Goal: Check status

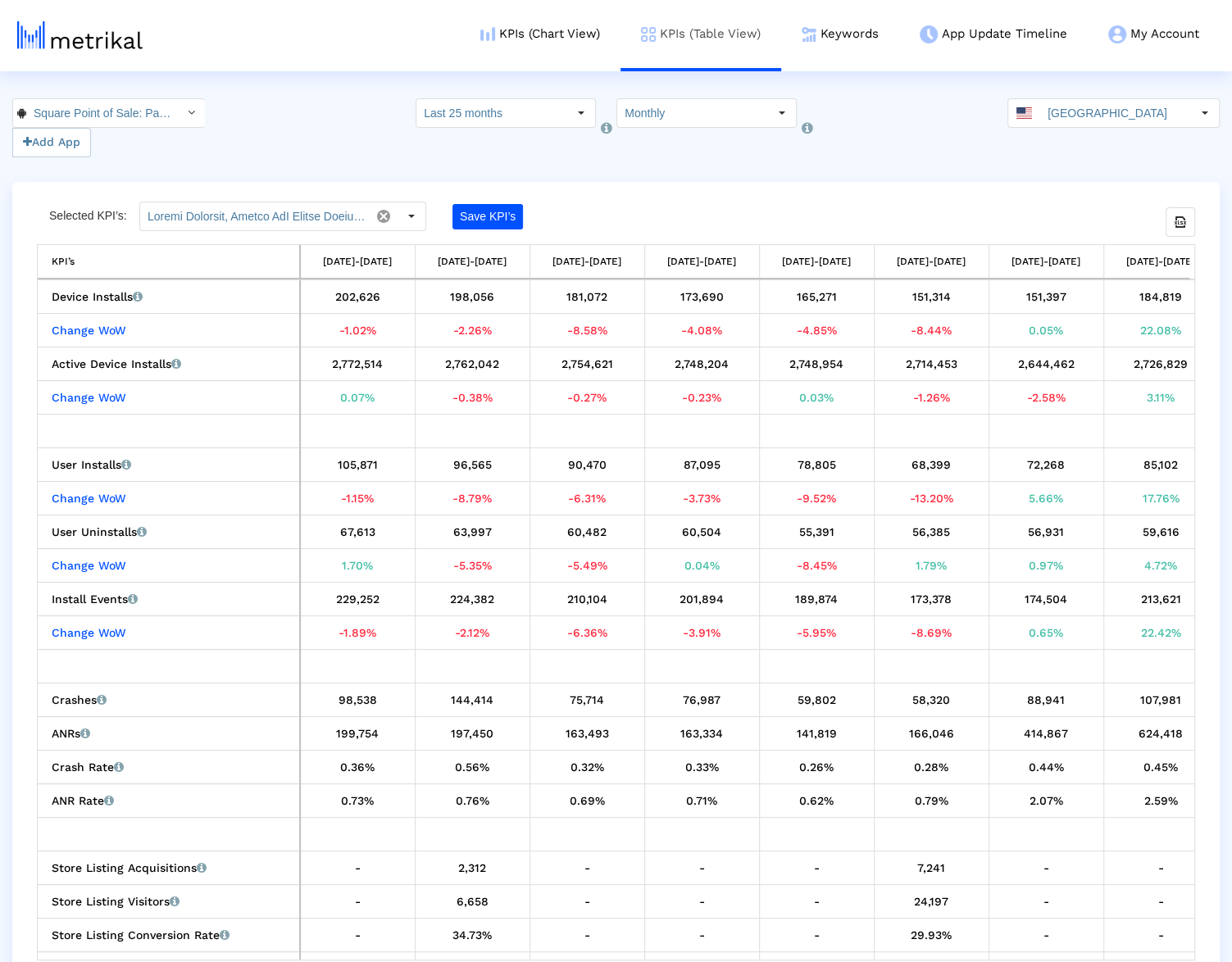
scroll to position [0, 1512]
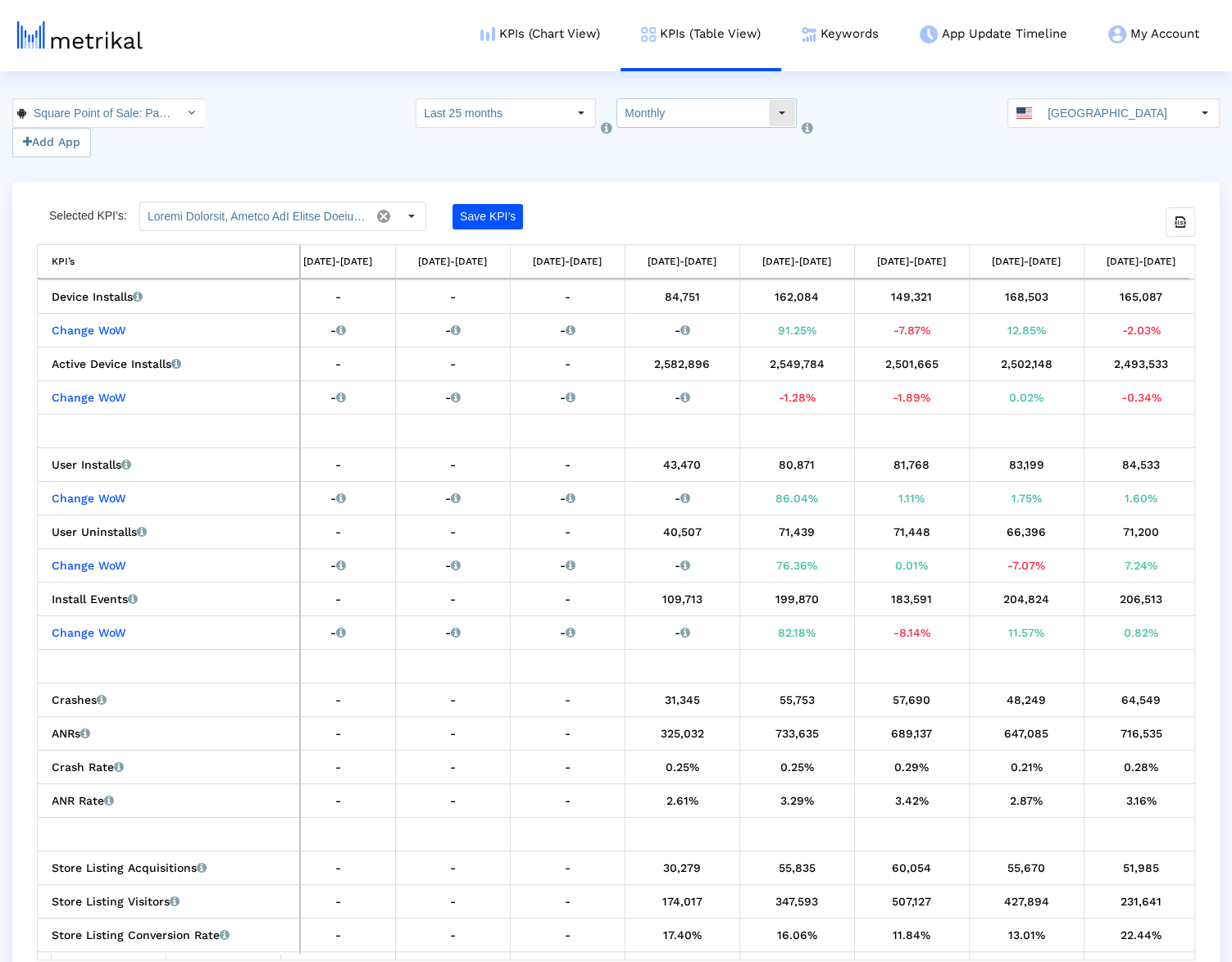
click at [652, 106] on input "Monthly" at bounding box center [692, 113] width 151 height 28
click at [670, 143] on div "Weekly" at bounding box center [697, 142] width 158 height 27
type input "Weekly"
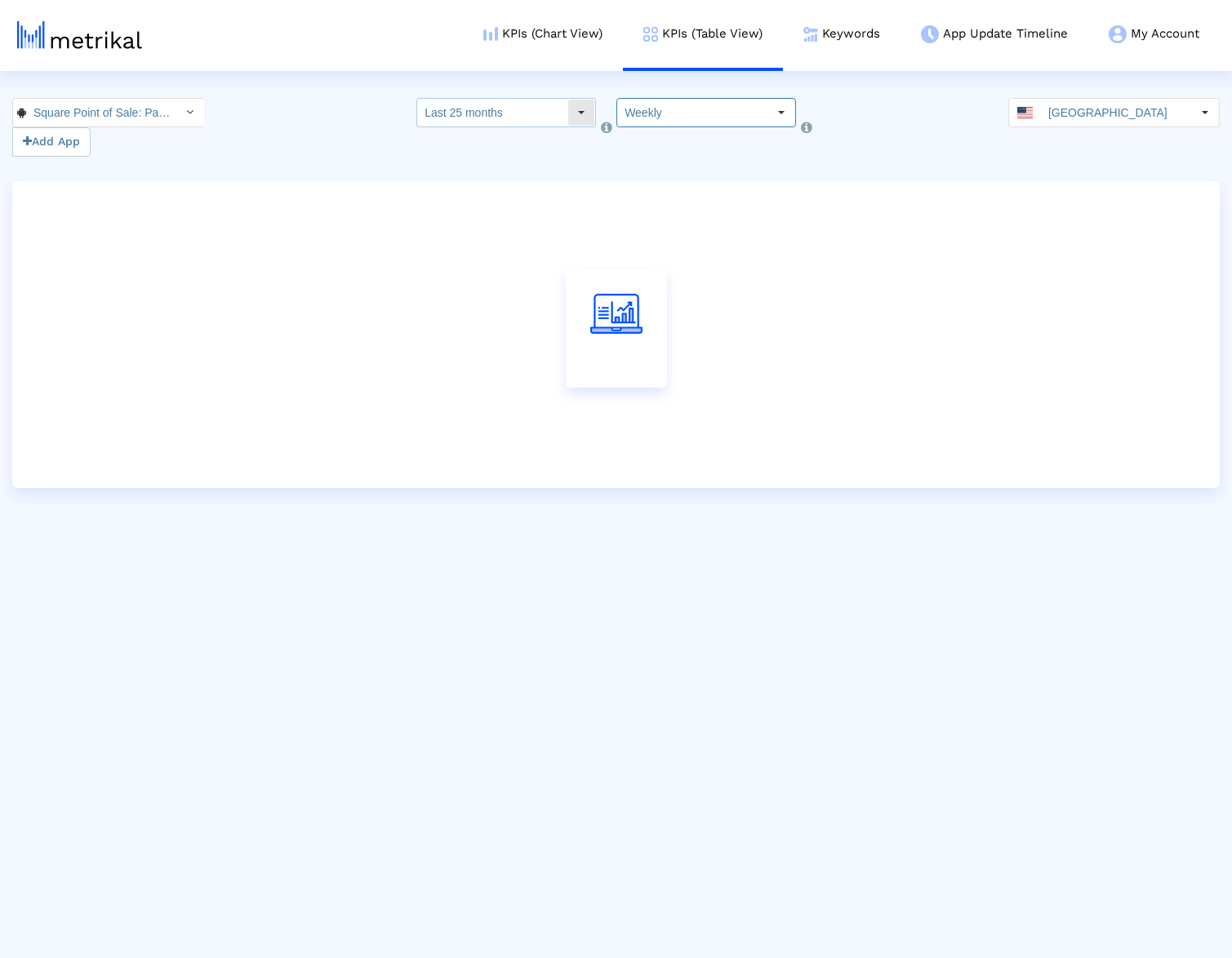
click at [529, 116] on input "Last 25 months" at bounding box center [492, 112] width 150 height 28
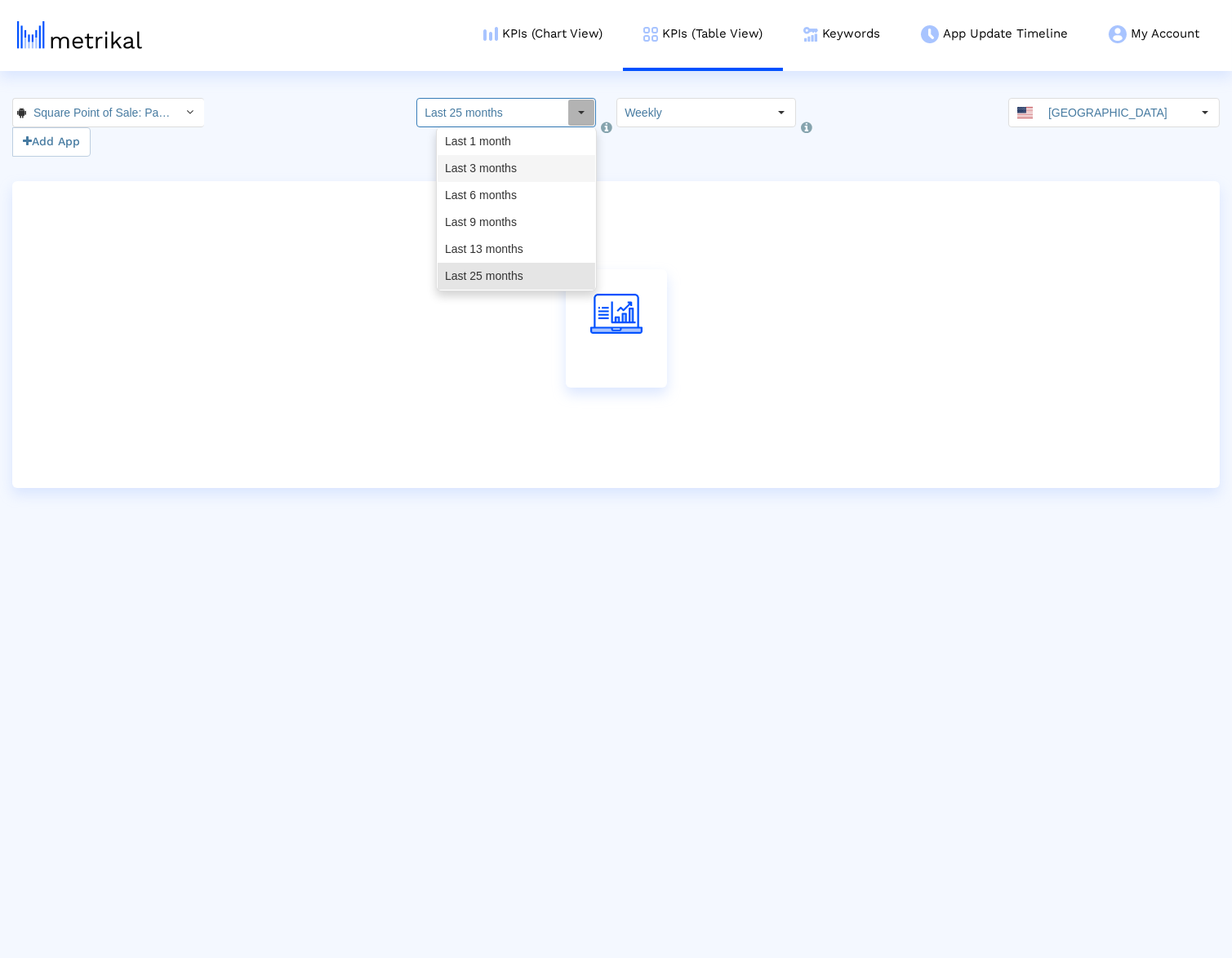
click at [541, 172] on div "Last 3 months" at bounding box center [517, 168] width 158 height 27
type input "Last 3 months"
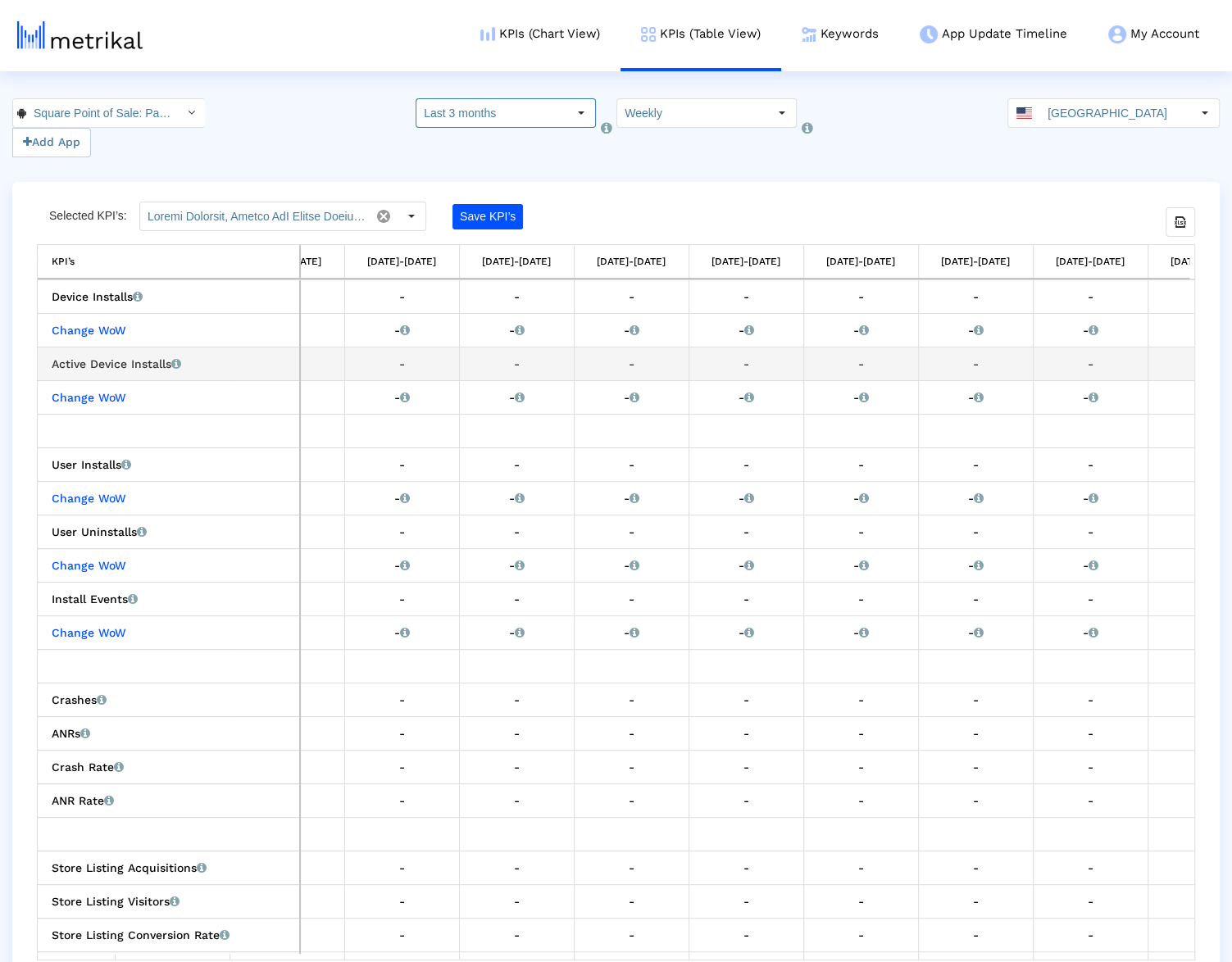
scroll to position [0, 3712]
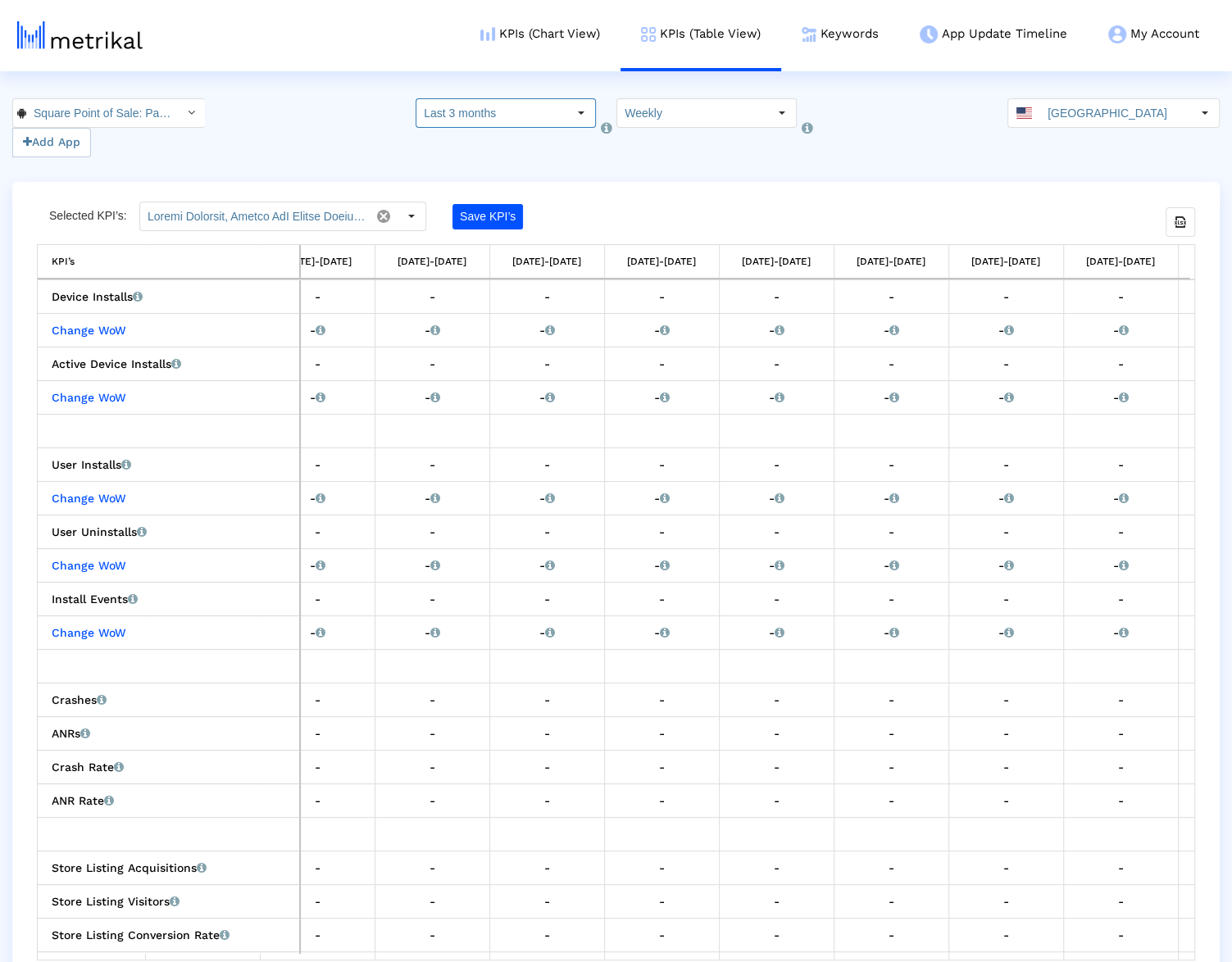
click at [935, 176] on crea-index "Square Point of Sale: Payment < com.squareup > Pull down to refresh... Release …" at bounding box center [616, 541] width 1232 height 886
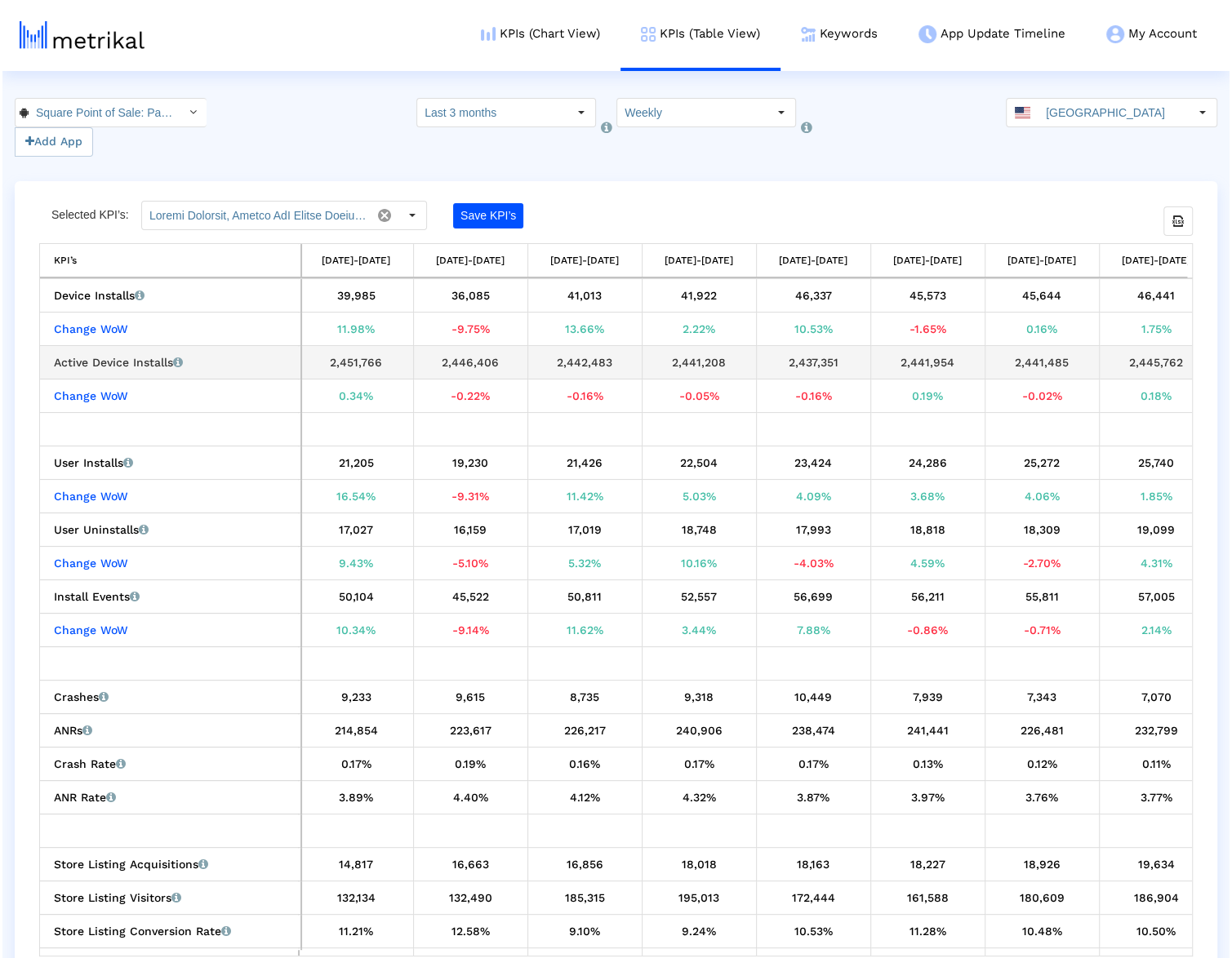
scroll to position [0, 600]
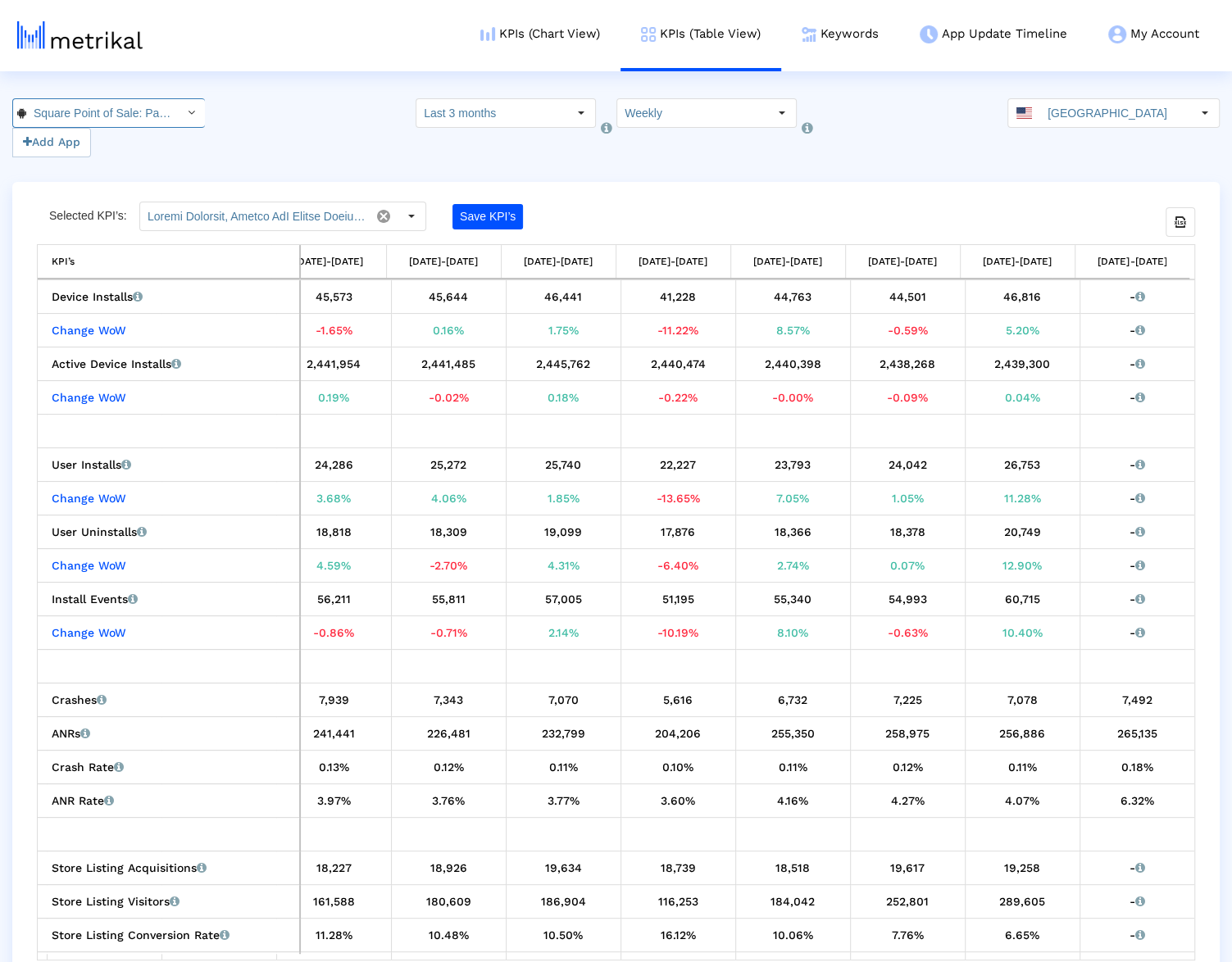
click at [102, 115] on input "Square Point of Sale: Payment < com.squareup >" at bounding box center [100, 113] width 148 height 28
click at [101, 135] on div "Square Point of Sale (POS) <335393788>" at bounding box center [99, 142] width 156 height 16
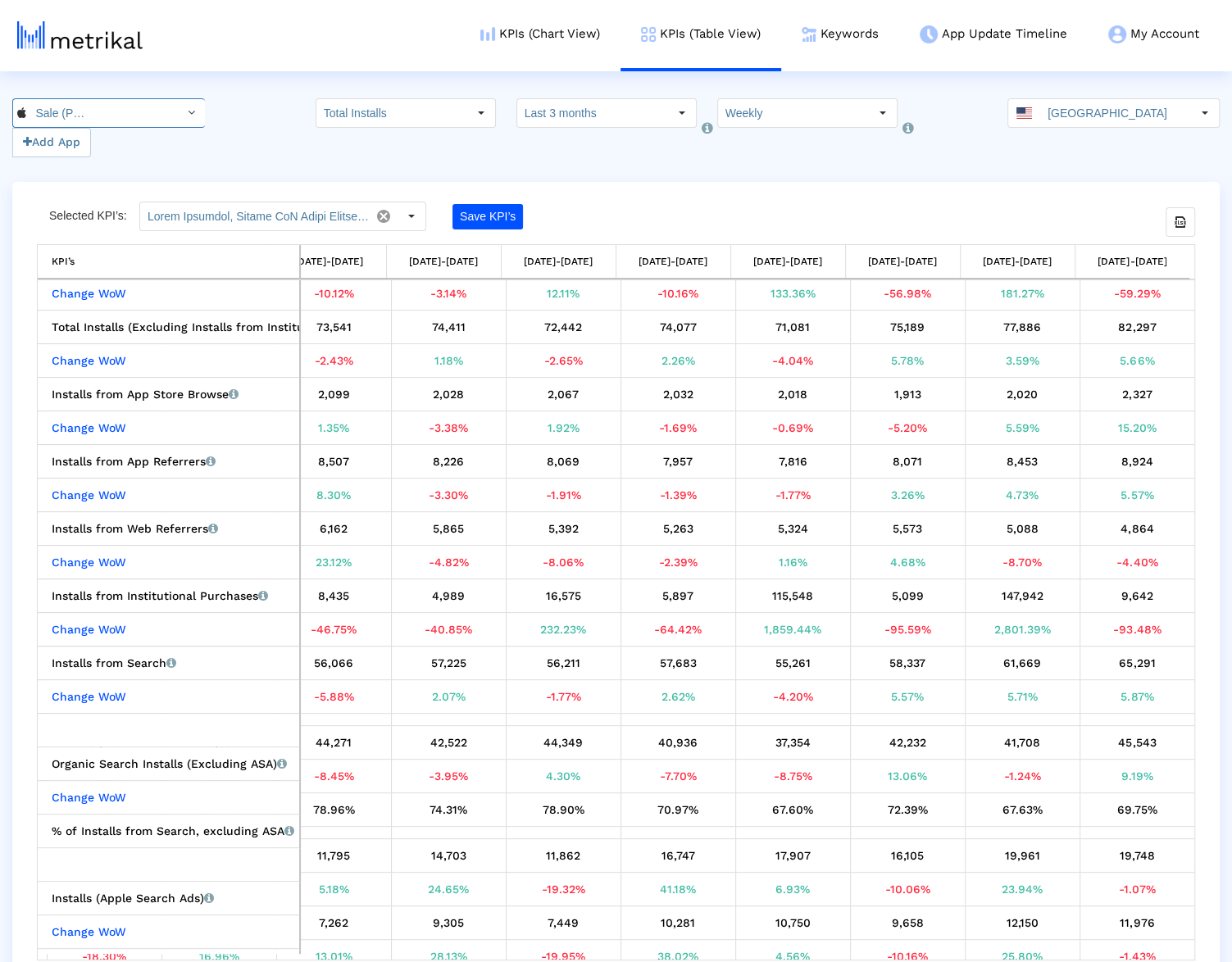
scroll to position [0, 0]
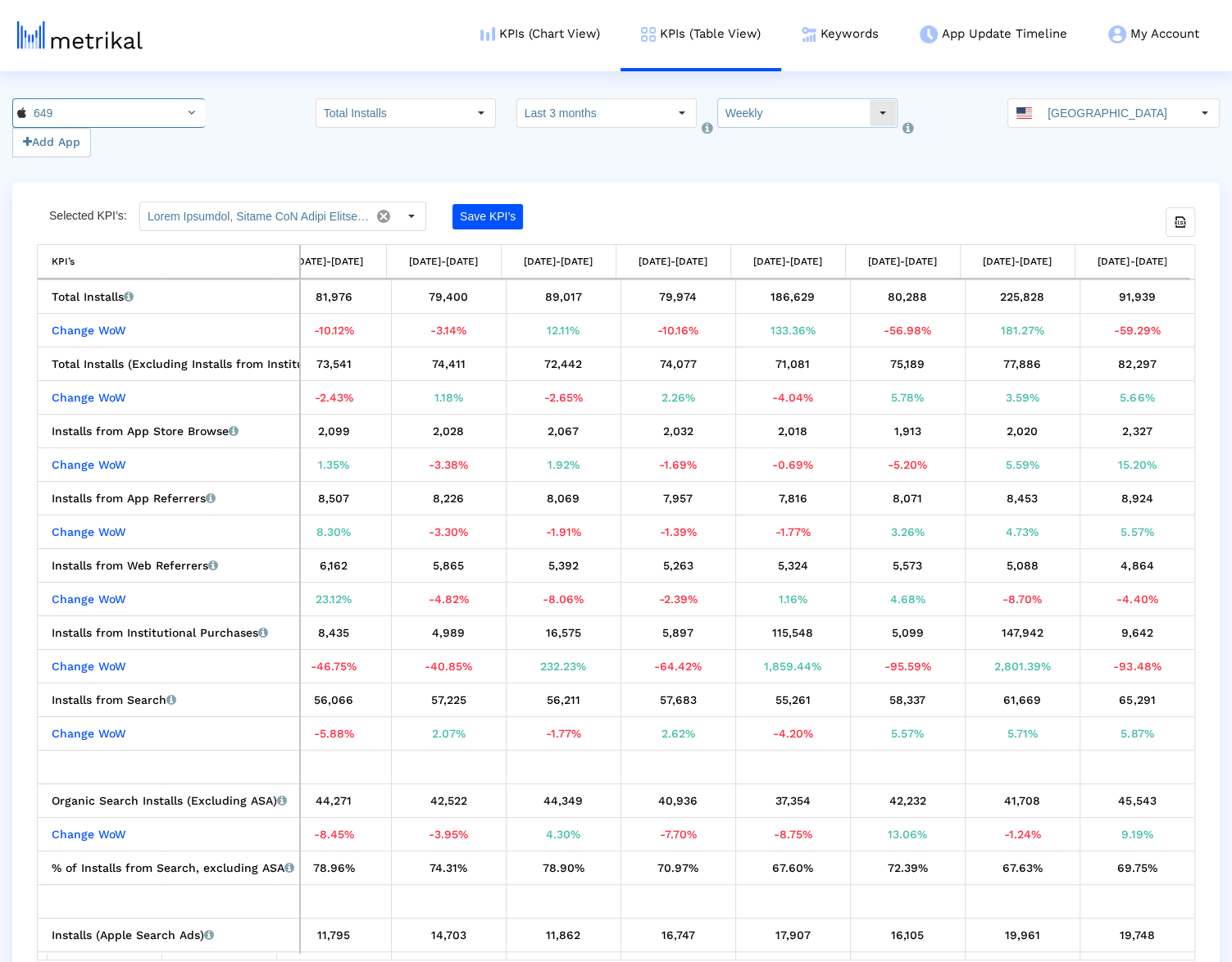
click at [785, 124] on input "Weekly" at bounding box center [793, 113] width 151 height 28
click at [783, 161] on div "Monthly" at bounding box center [788, 169] width 158 height 27
type input "Monthly"
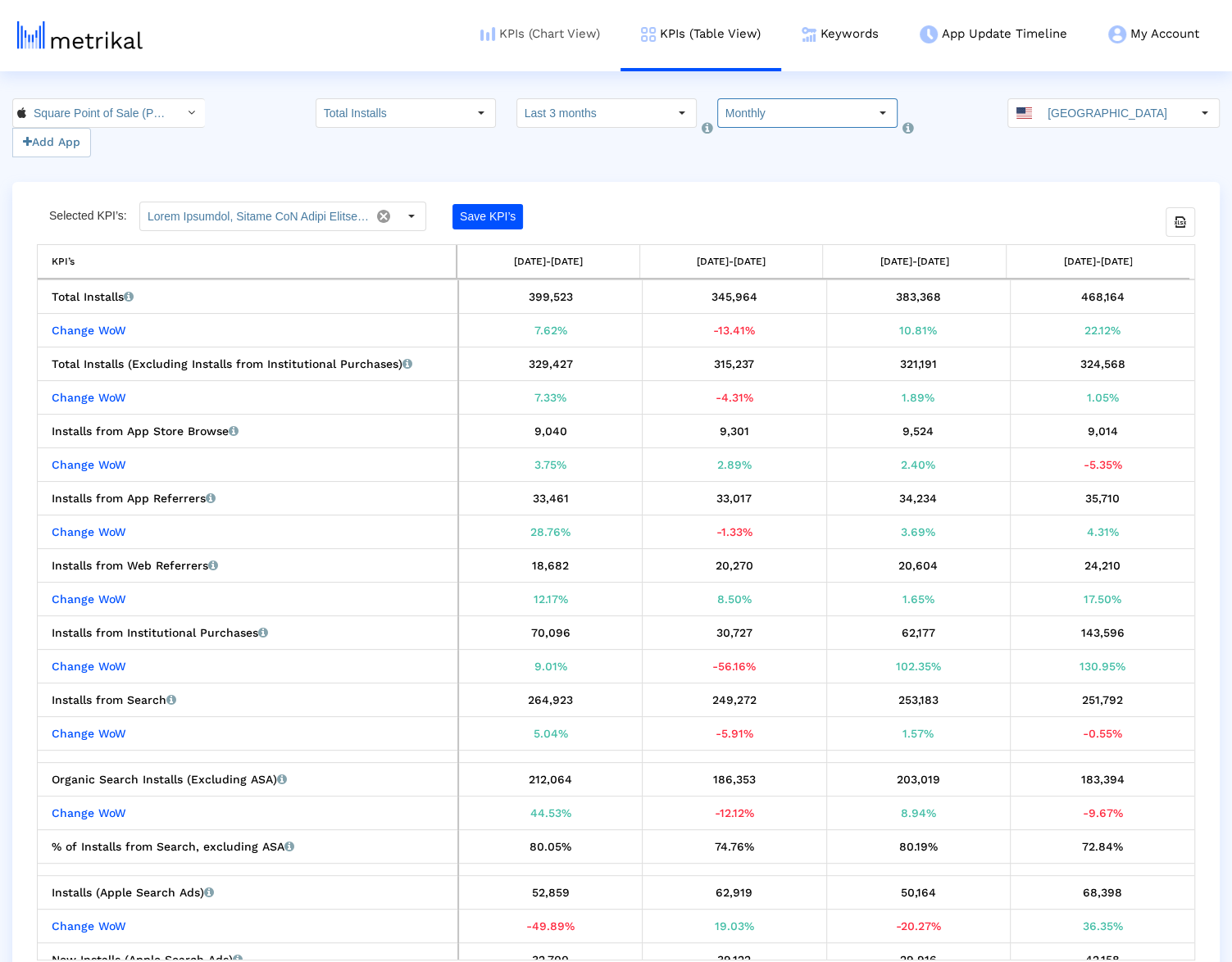
click at [543, 26] on link "KPIs (Chart View)" at bounding box center [540, 34] width 161 height 68
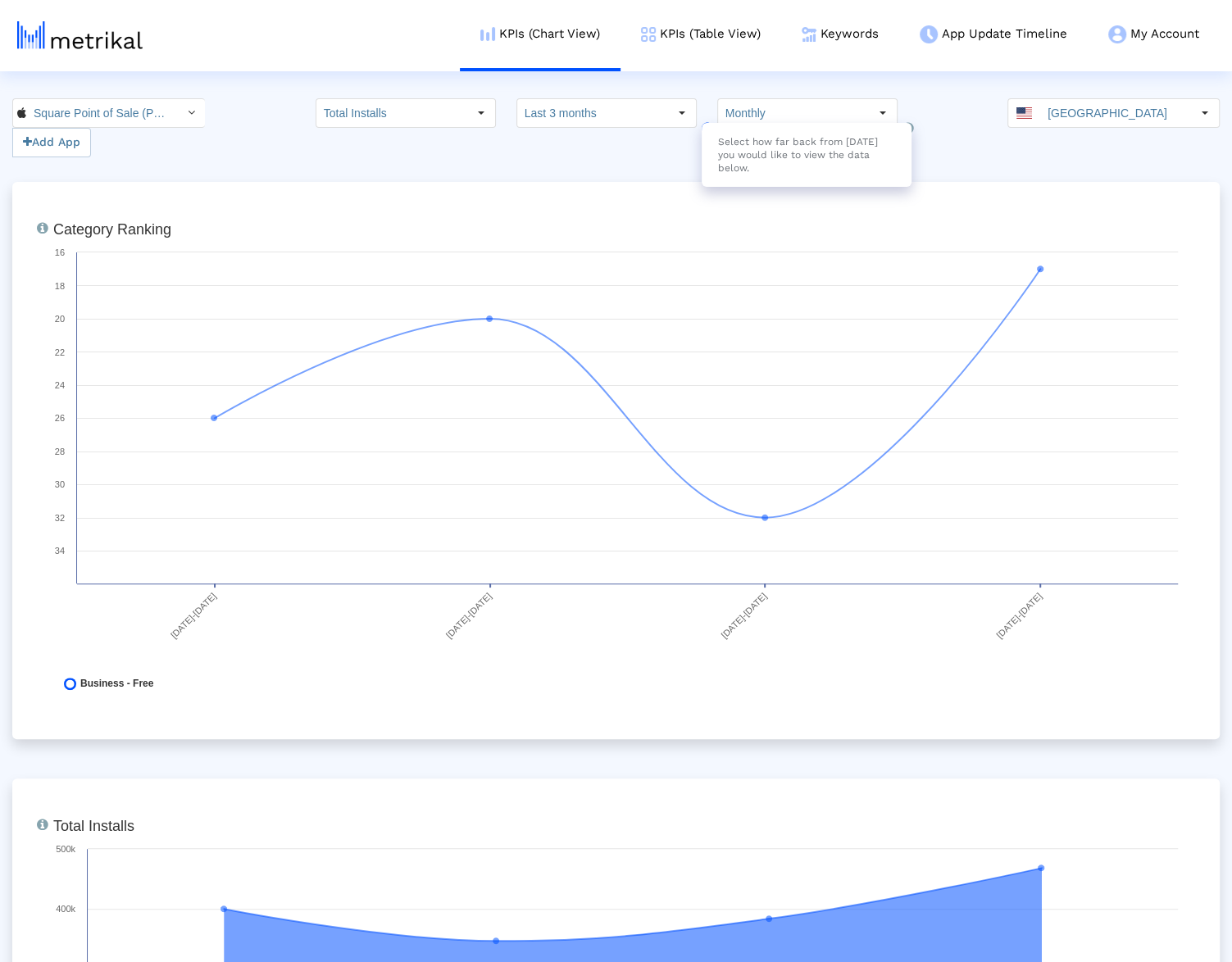
click at [723, 128] on div "Select how far back from [DATE] you would like to view the data below." at bounding box center [806, 155] width 209 height 64
click at [738, 120] on input "Monthly" at bounding box center [793, 113] width 151 height 28
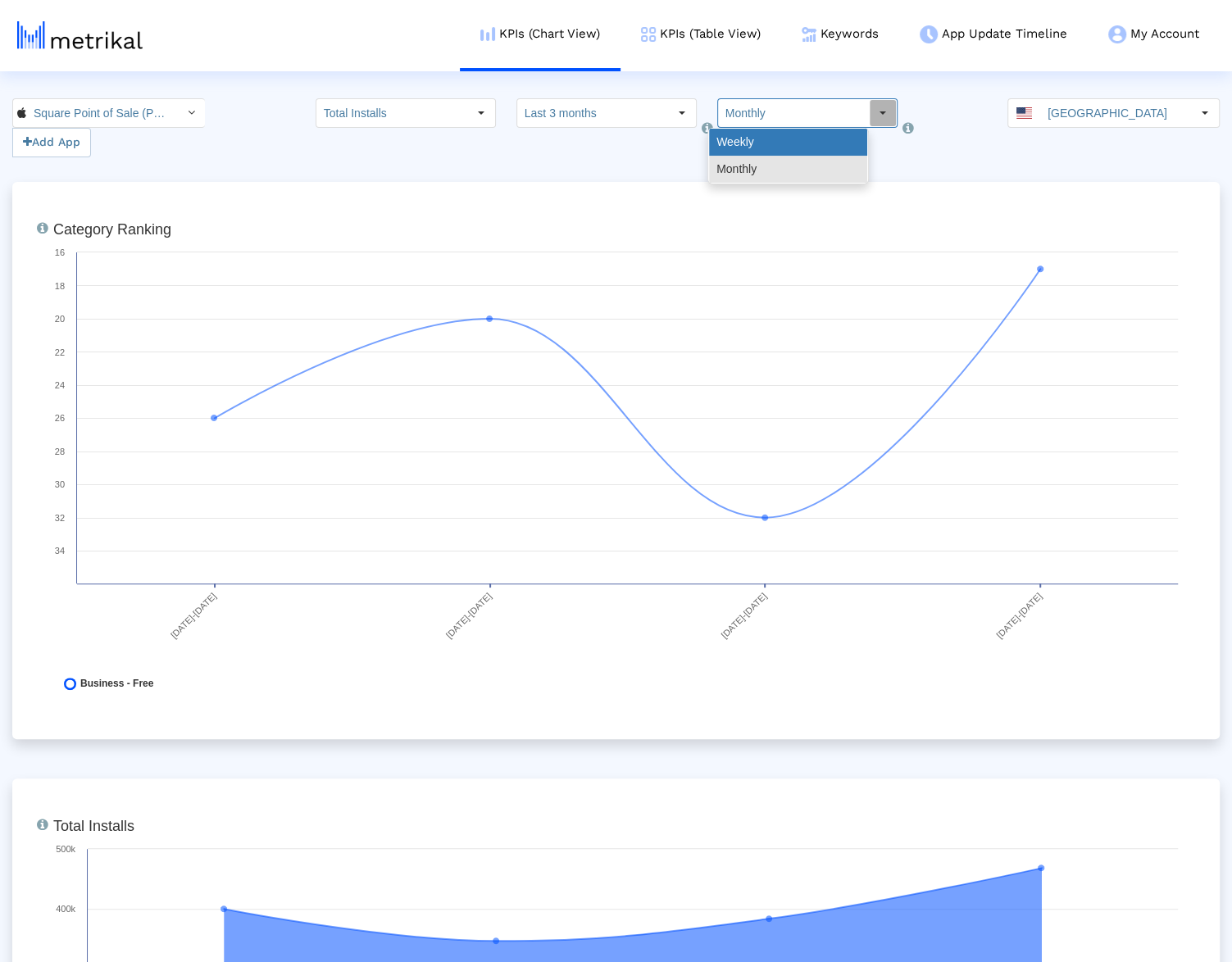
click at [738, 153] on div "Weekly" at bounding box center [788, 142] width 158 height 27
type input "Weekly"
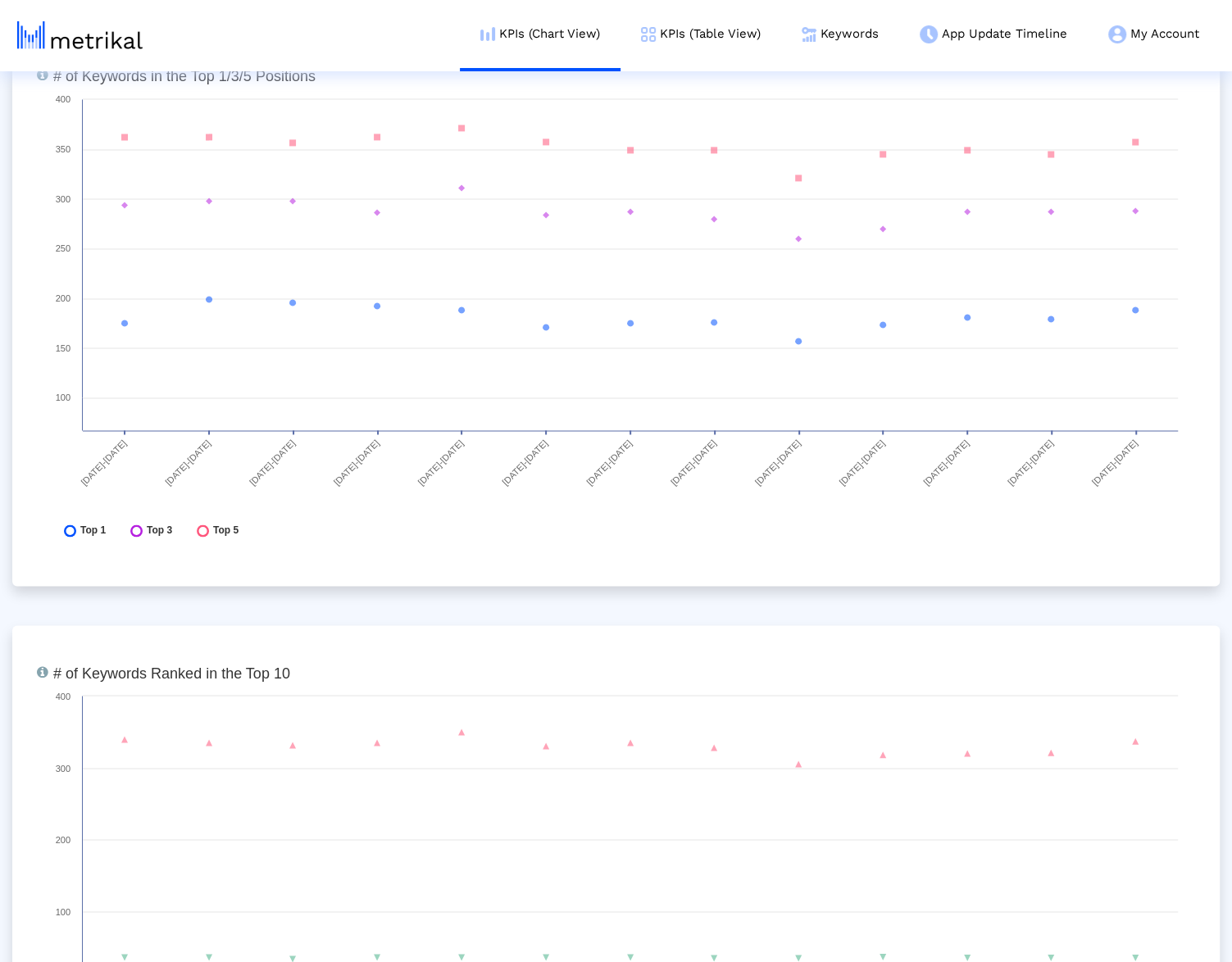
scroll to position [6059, 0]
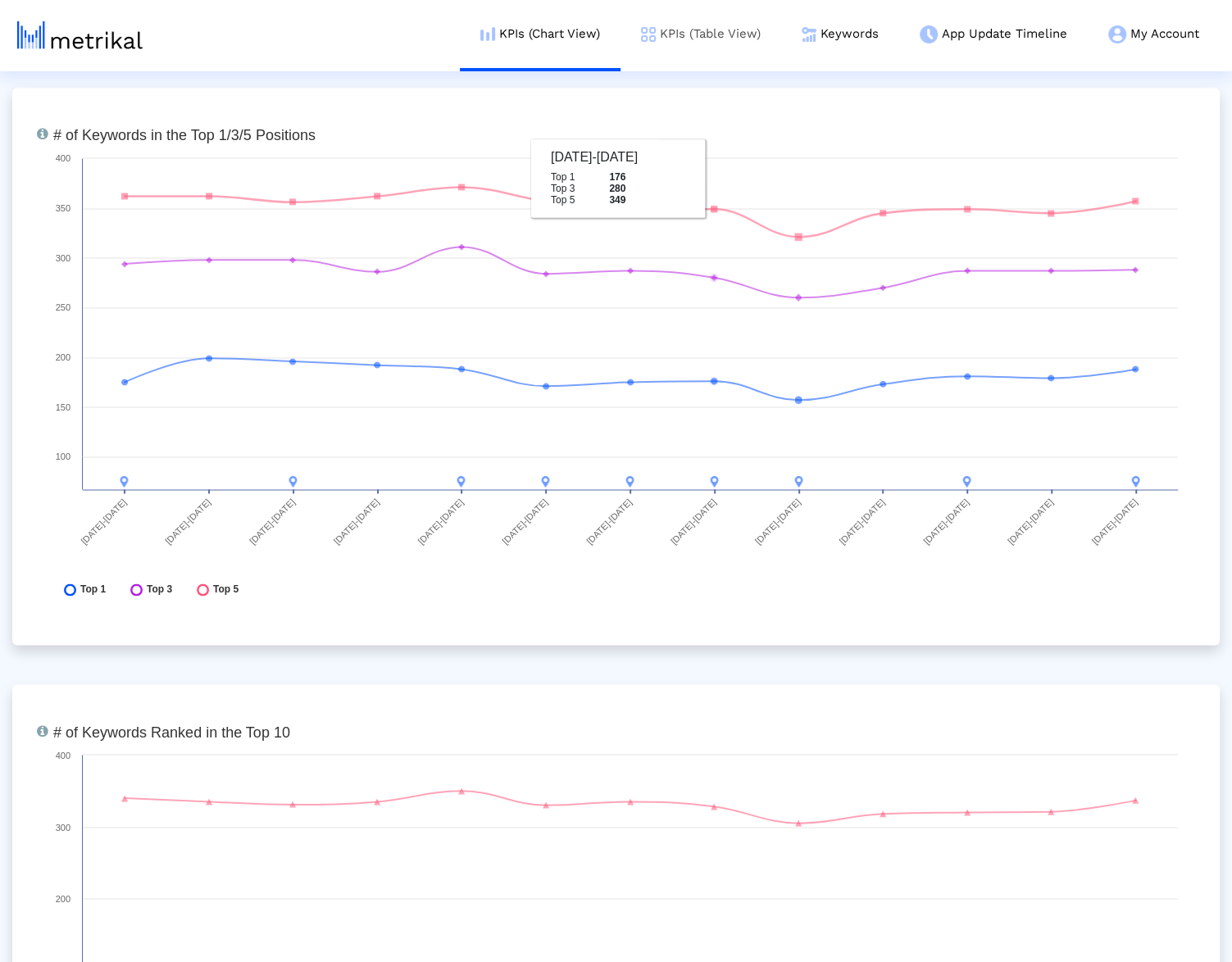
click at [700, 45] on link "KPIs (Table View)" at bounding box center [700, 34] width 161 height 68
